Goal: Task Accomplishment & Management: Use online tool/utility

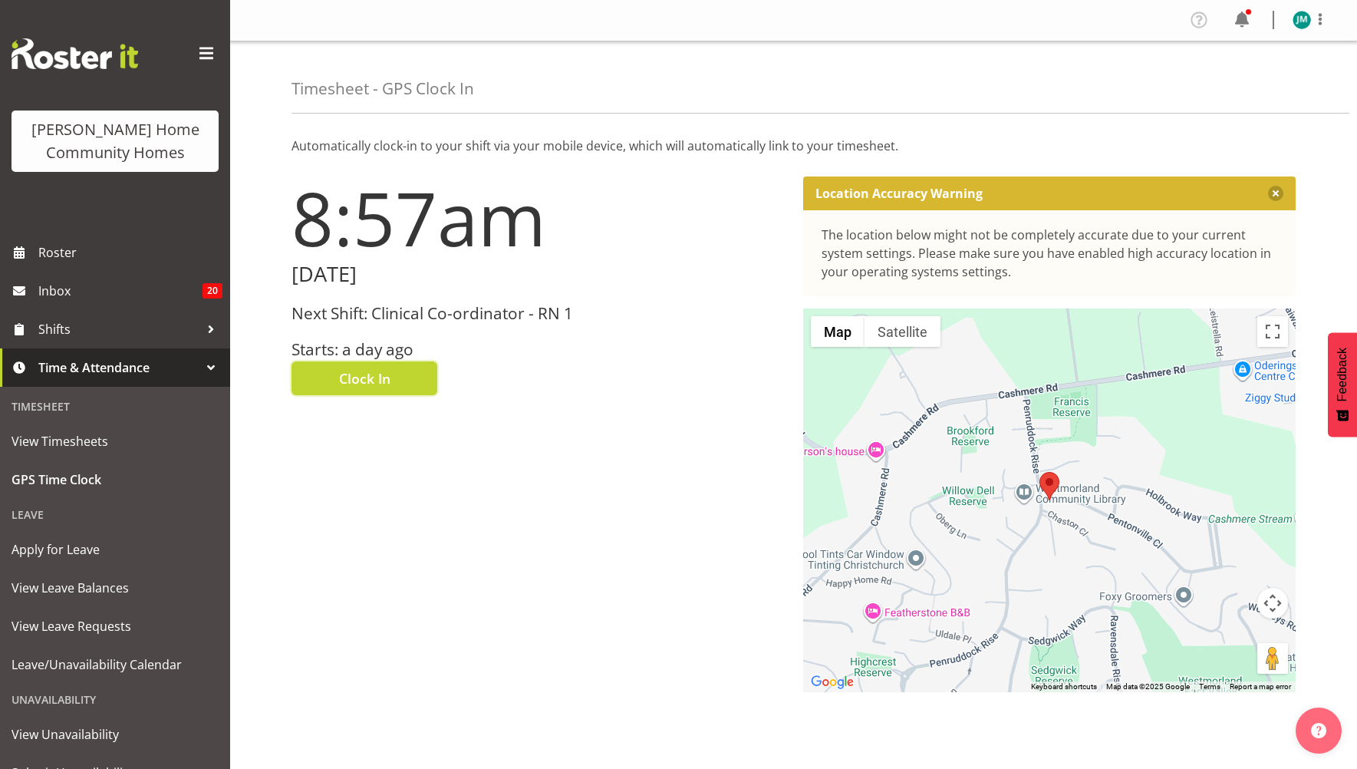
click at [315, 372] on button "Clock In" at bounding box center [364, 378] width 146 height 34
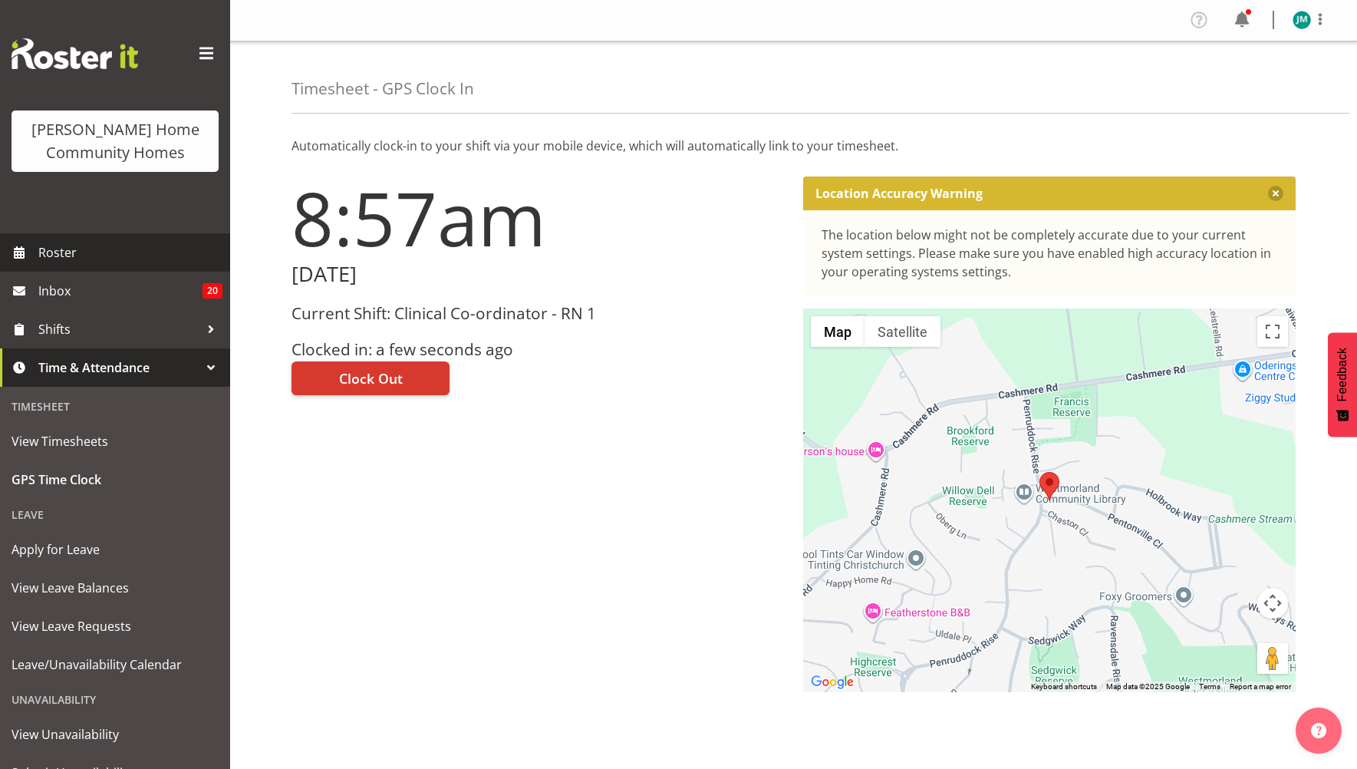
click at [75, 242] on span "Roster" at bounding box center [130, 252] width 184 height 23
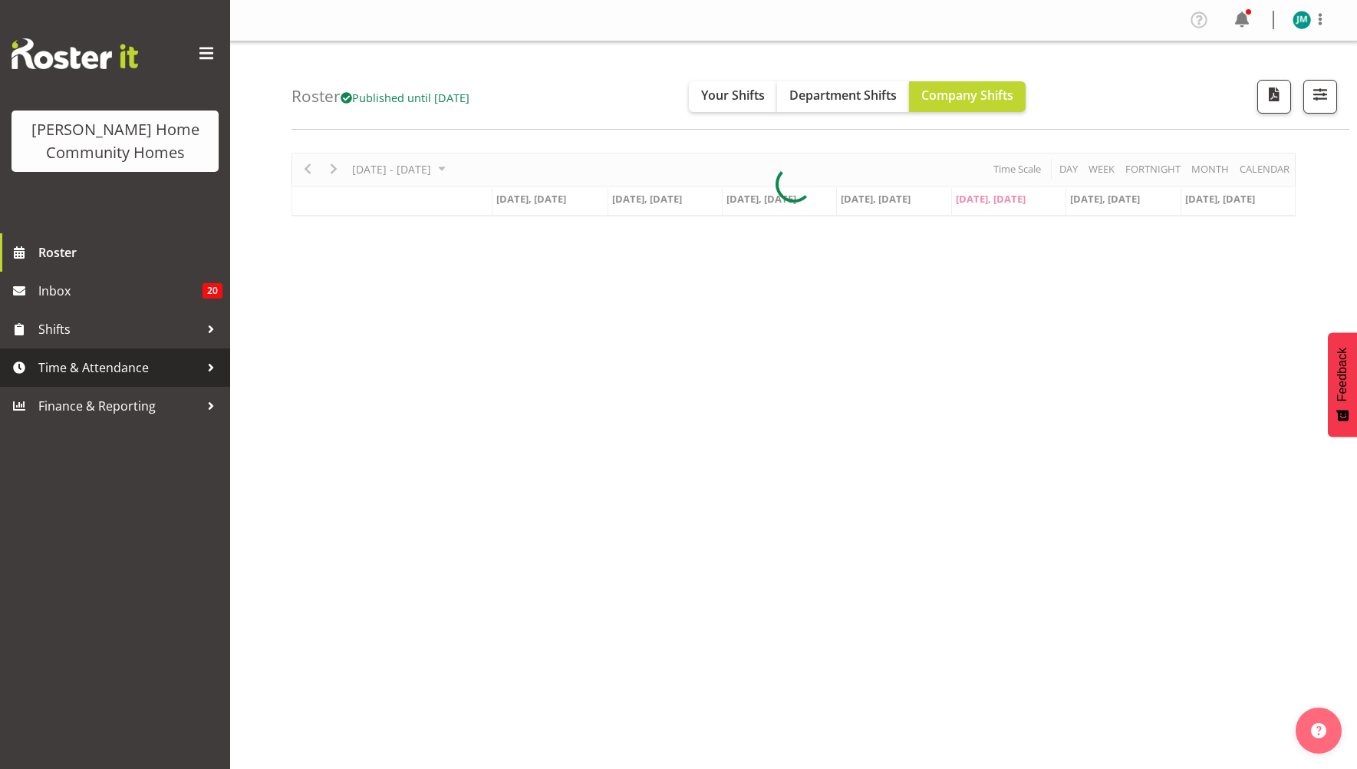
click at [95, 361] on span "Time & Attendance" at bounding box center [118, 367] width 161 height 23
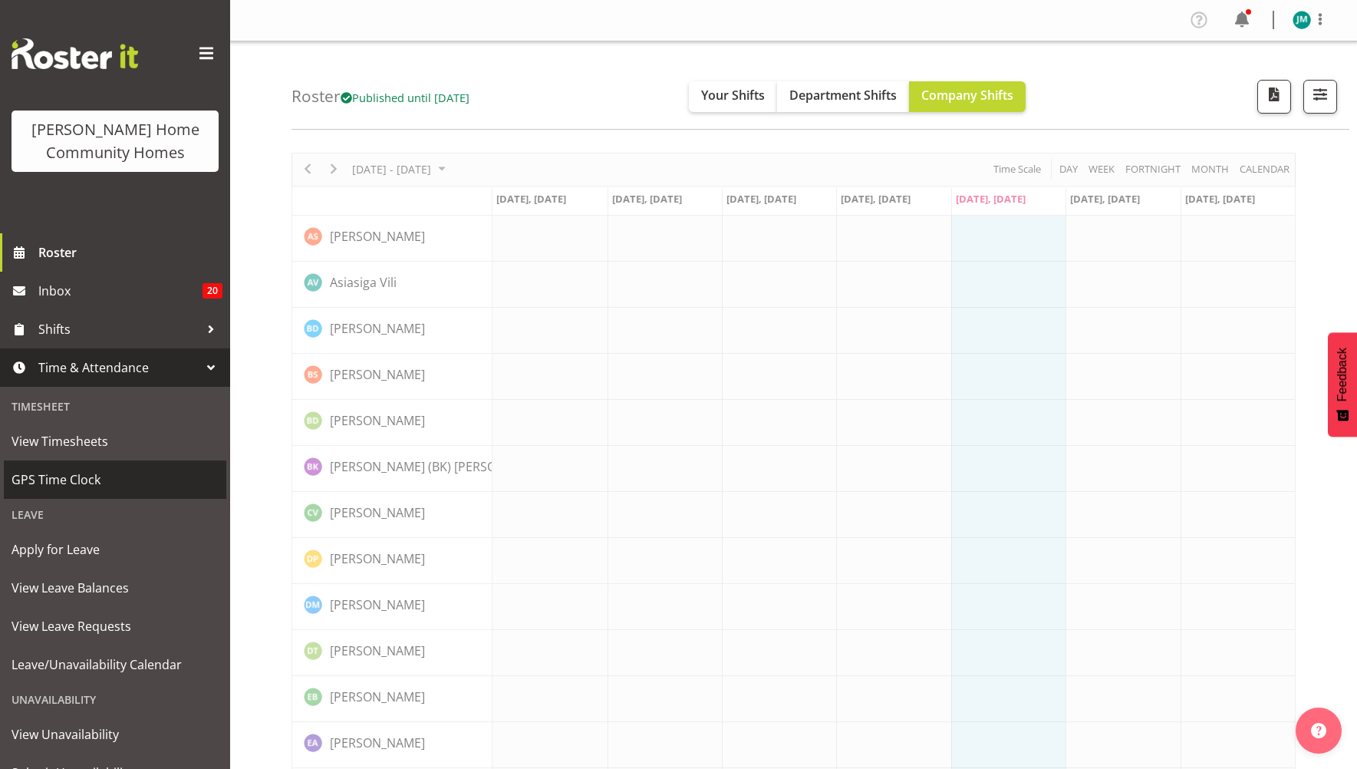
click at [94, 487] on span "GPS Time Clock" at bounding box center [115, 479] width 207 height 23
